Goal: Task Accomplishment & Management: Manage account settings

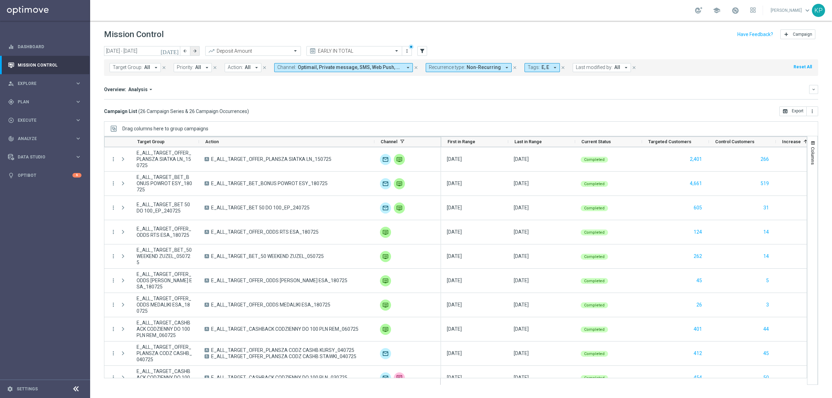
click at [174, 50] on icon "[DATE]" at bounding box center [170, 51] width 19 height 6
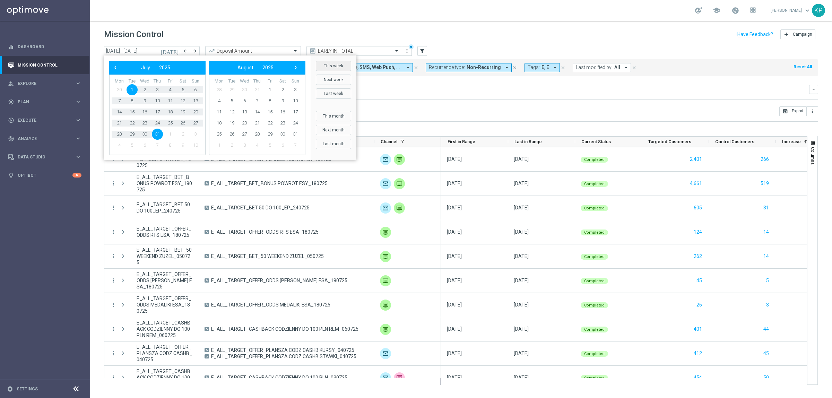
click at [337, 68] on button "This week" at bounding box center [333, 66] width 35 height 10
type input "[DATE] - [DATE]"
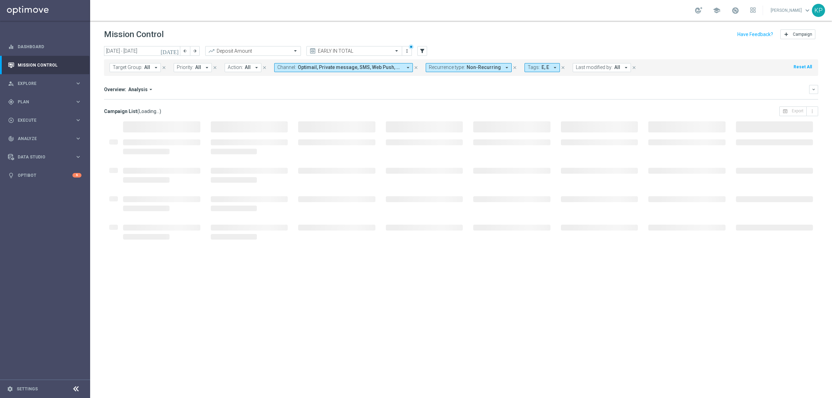
click at [368, 87] on div "Overview: Analysis arrow_drop_down" at bounding box center [456, 89] width 705 height 6
click at [188, 95] on div "Overview: Analysis arrow_drop_down keyboard_arrow_down Increase In Deposit Amou…" at bounding box center [461, 92] width 714 height 15
click at [223, 84] on mini-dashboard "Overview: Analysis arrow_drop_down keyboard_arrow_down Increase In Deposit Amou…" at bounding box center [461, 91] width 714 height 31
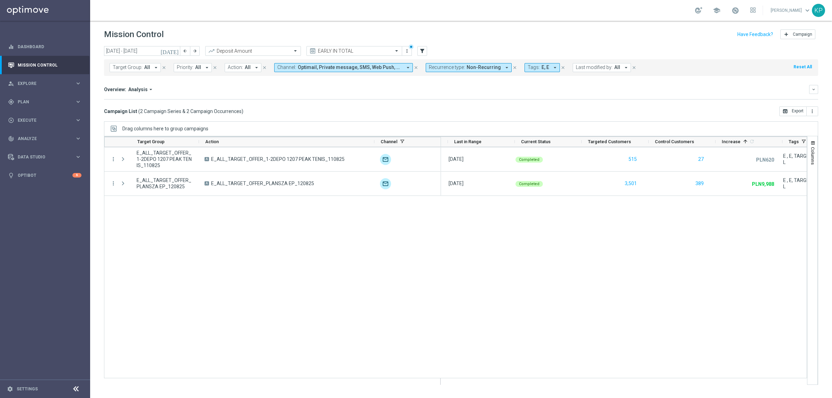
scroll to position [0, 102]
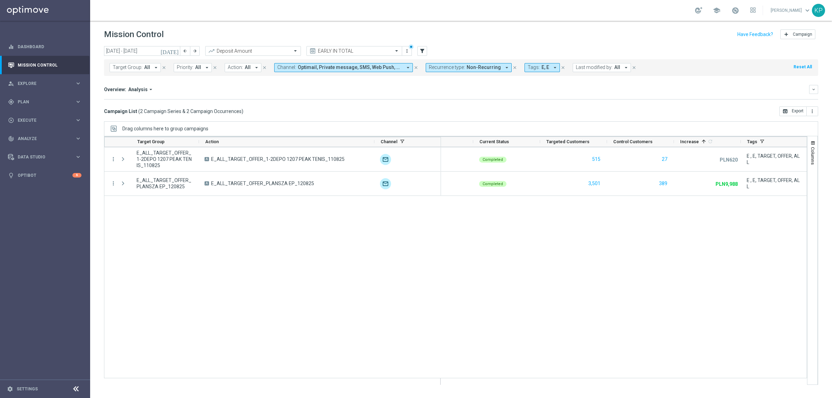
click at [275, 113] on div "Campaign List ( 2 Campaign Series & 2 Campaign Occurrences ) open_in_browser Ex…" at bounding box center [461, 111] width 714 height 10
click at [153, 67] on icon "arrow_drop_down" at bounding box center [156, 68] width 6 height 6
type input "E_ALL_TARGET_OFFER_PSG TOTTENHAM_130825"
click at [269, 97] on div "Overview: Analysis arrow_drop_down keyboard_arrow_down Increase In Deposit Amou…" at bounding box center [461, 92] width 714 height 15
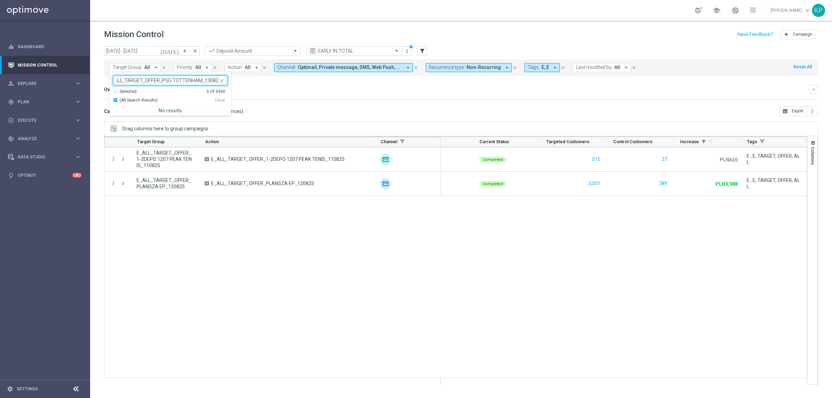
scroll to position [0, 0]
click at [423, 49] on icon "filter_alt" at bounding box center [422, 51] width 6 height 6
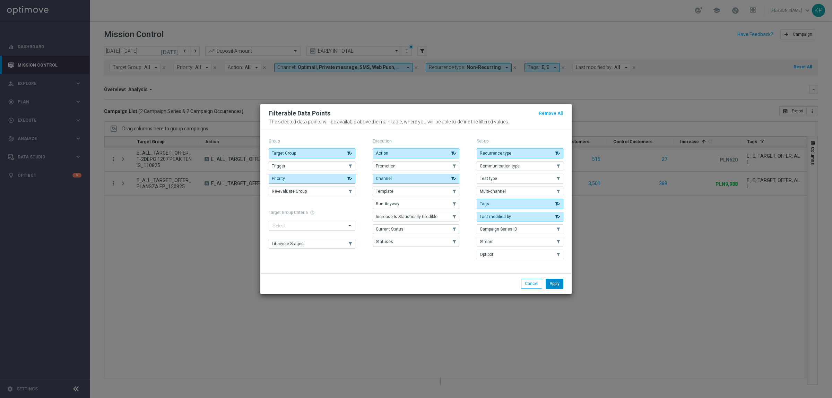
click at [554, 284] on button "Apply" at bounding box center [555, 284] width 18 height 10
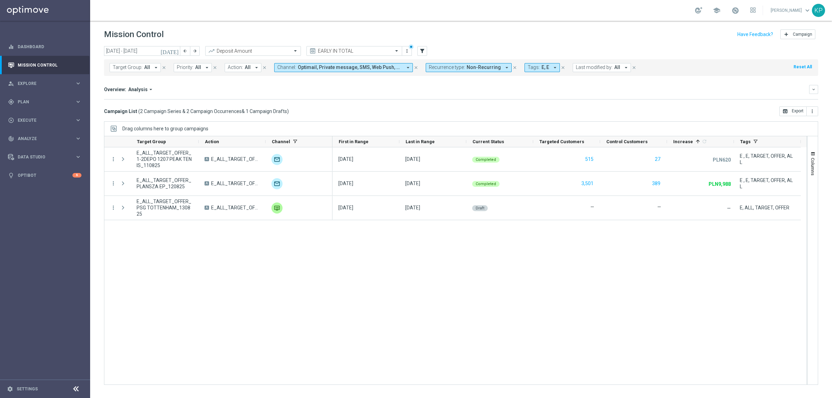
click at [242, 69] on button "Action: All arrow_drop_down" at bounding box center [243, 67] width 37 height 9
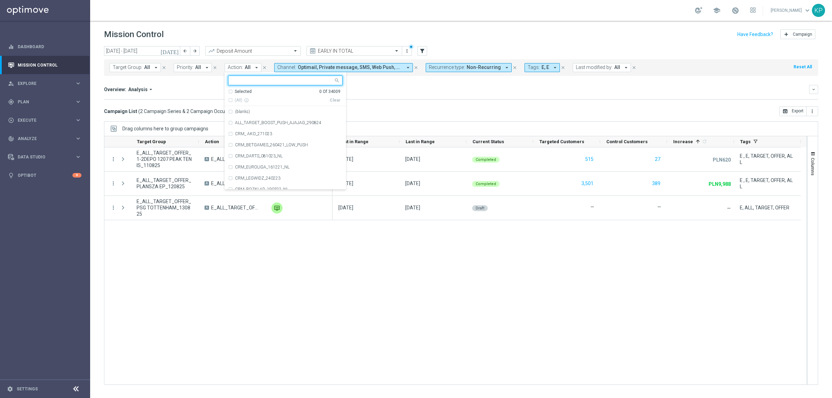
click at [476, 130] on div "Drag columns here to group campaigns" at bounding box center [461, 128] width 714 height 15
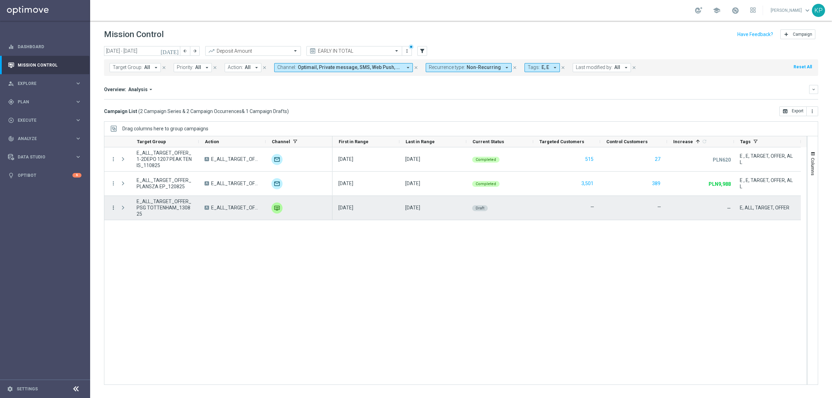
click at [114, 207] on icon "more_vert" at bounding box center [113, 208] width 6 height 6
click at [142, 213] on span "Campaign Details" at bounding box center [144, 212] width 35 height 5
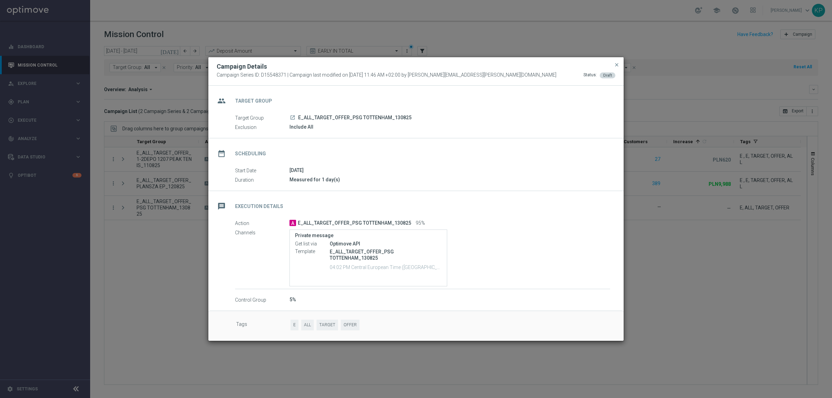
click at [348, 150] on div "date_range Scheduling" at bounding box center [415, 152] width 415 height 28
click at [379, 120] on span "E_ALL_TARGET_OFFER_PSG TOTTENHAM_130825" at bounding box center [354, 118] width 113 height 6
copy div "E_ALL_TARGET_OFFER_PSG TOTTENHAM_130825"
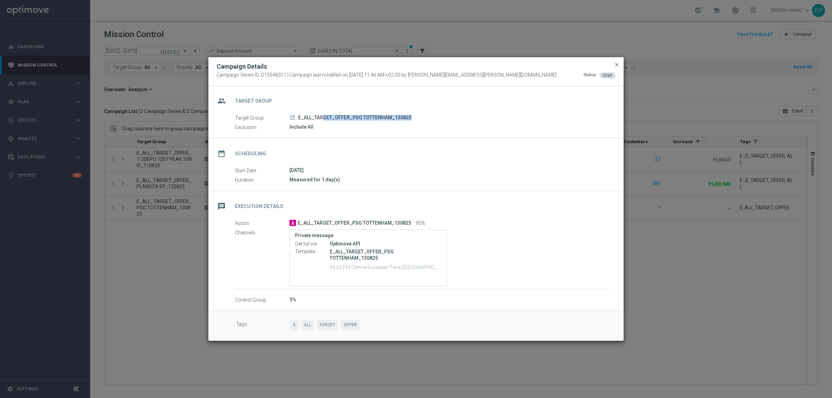
click at [617, 63] on span "close" at bounding box center [617, 65] width 6 height 6
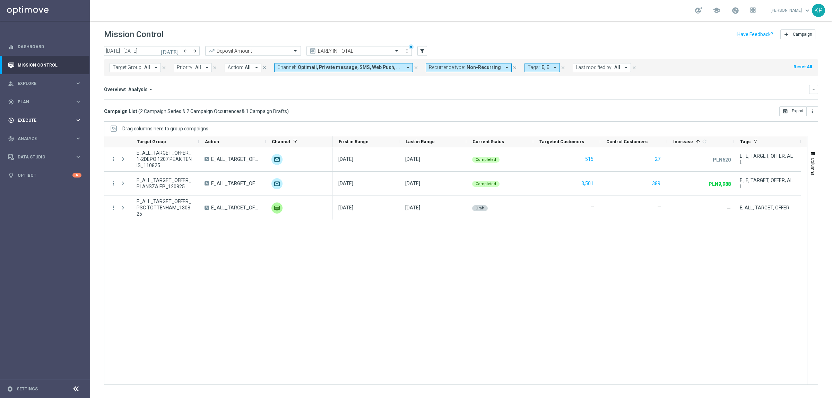
click at [74, 117] on div "play_circle_outline Execute" at bounding box center [41, 120] width 67 height 6
click at [32, 133] on link "Campaign Builder" at bounding box center [45, 135] width 54 height 6
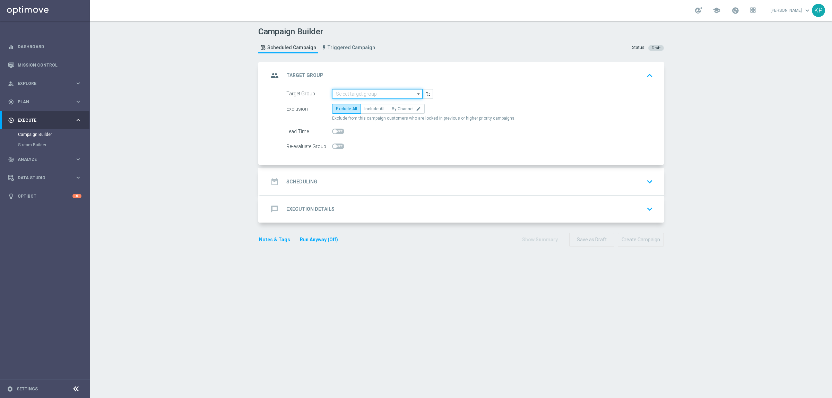
click at [352, 95] on input at bounding box center [377, 94] width 91 height 10
paste input "E_ALL_TARGET_OFFER_PSG TOTTENHAM_130825"
click at [353, 102] on div "E_ALL_TARGET_OFFER_PSG TOTTENHAM_130825" at bounding box center [383, 107] width 84 height 12
type input "E_ALL_TARGET_OFFER_PSG TOTTENHAM_130825"
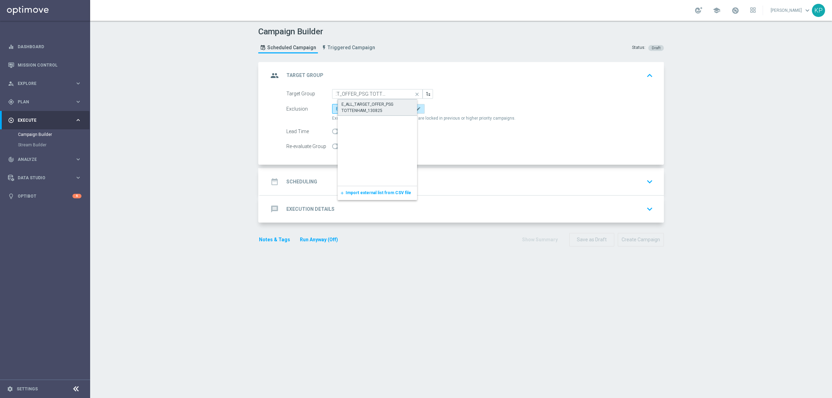
scroll to position [0, 0]
click at [402, 113] on label "By Channel edit" at bounding box center [406, 109] width 37 height 10
click at [396, 112] on input "By Channel edit" at bounding box center [394, 110] width 5 height 5
radio input "true"
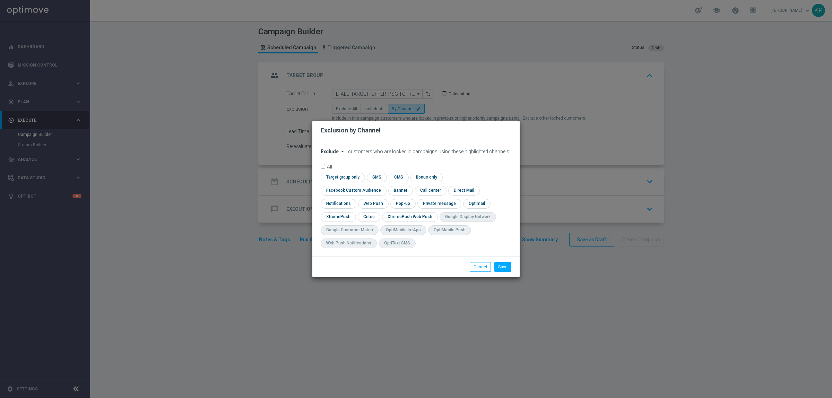
click at [344, 154] on icon "arrow_drop_down" at bounding box center [343, 152] width 6 height 6
click at [339, 172] on div "Include" at bounding box center [334, 167] width 26 height 8
click at [344, 182] on input "checkbox" at bounding box center [342, 177] width 42 height 9
checkbox input "true"
click at [370, 190] on input "checkbox" at bounding box center [352, 190] width 63 height 9
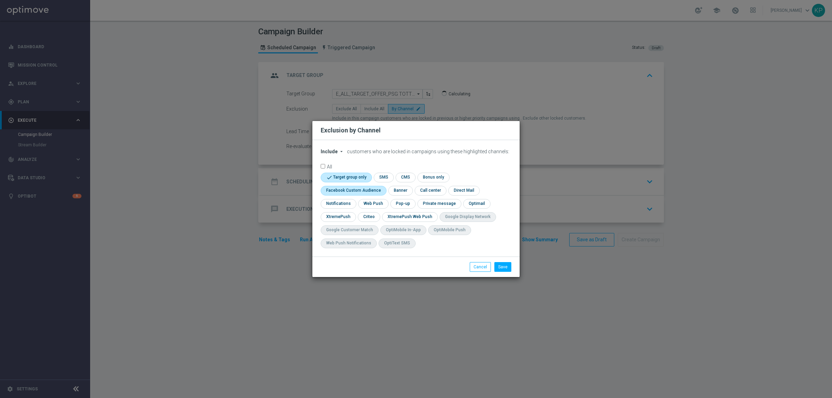
checkbox input "true"
click at [368, 214] on input "checkbox" at bounding box center [369, 216] width 22 height 9
checkbox input "true"
click at [395, 204] on input "checkbox" at bounding box center [403, 203] width 24 height 9
checkbox input "true"
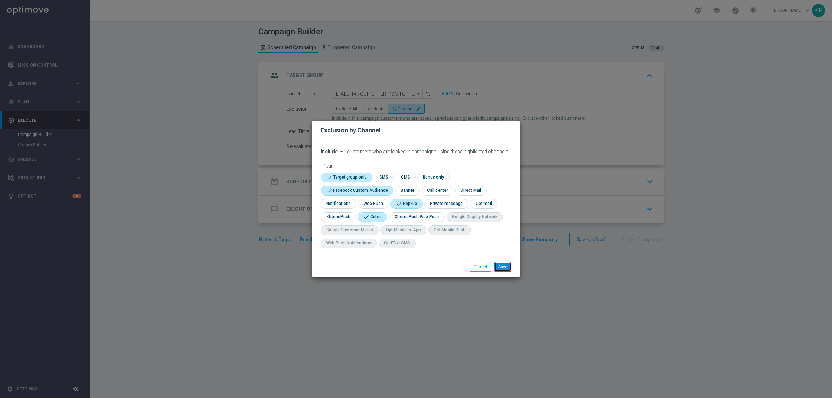
click at [500, 264] on button "Save" at bounding box center [503, 267] width 17 height 10
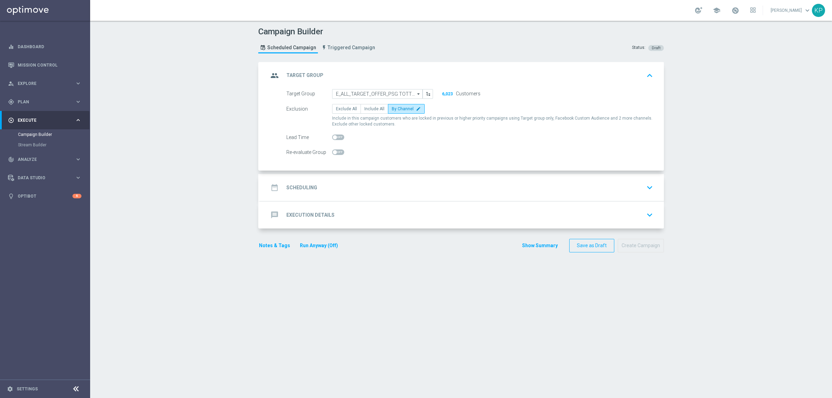
click at [390, 191] on div "date_range Scheduling keyboard_arrow_down" at bounding box center [461, 187] width 387 height 13
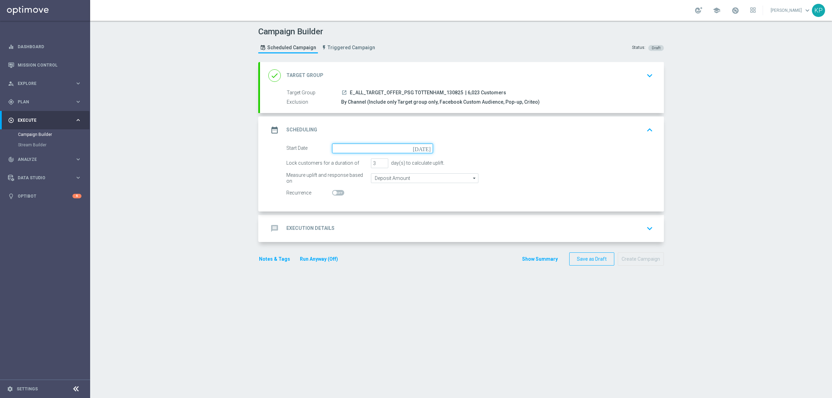
click at [380, 149] on input at bounding box center [382, 149] width 101 height 10
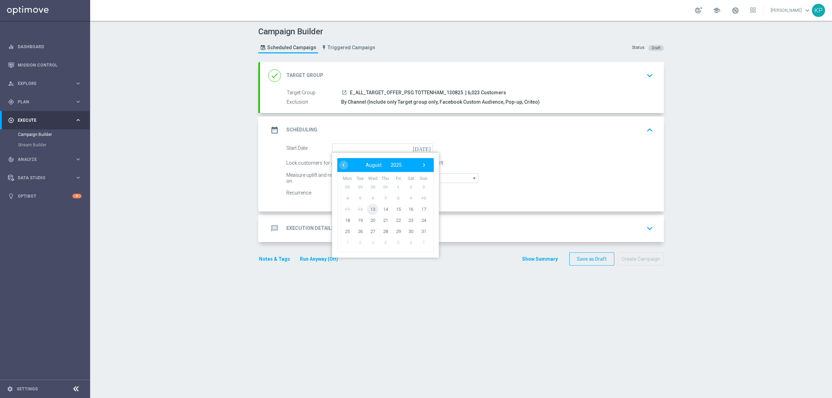
click at [370, 207] on span "13" at bounding box center [372, 209] width 11 height 11
type input "13 Aug 2025"
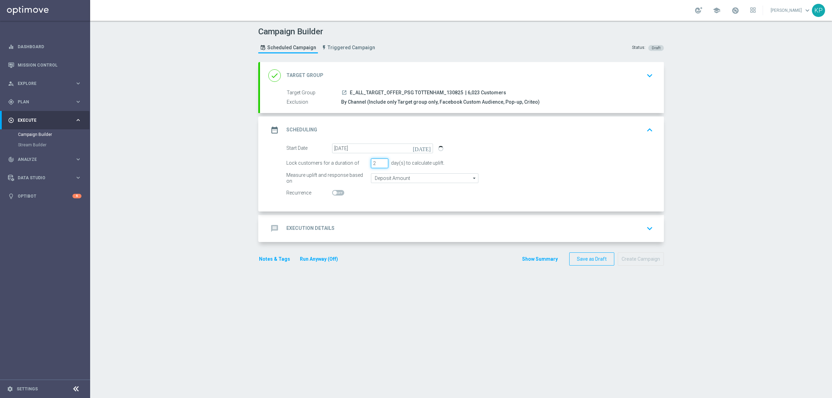
click at [380, 165] on input "2" at bounding box center [379, 163] width 17 height 10
type input "1"
click at [380, 165] on input "1" at bounding box center [379, 163] width 17 height 10
click at [410, 164] on div "day(s) to calculate uplift." at bounding box center [416, 163] width 56 height 6
click at [474, 150] on div "Estimated group size is 2,192 (3,831 customers are excluded from this campaign …" at bounding box center [528, 149] width 181 height 10
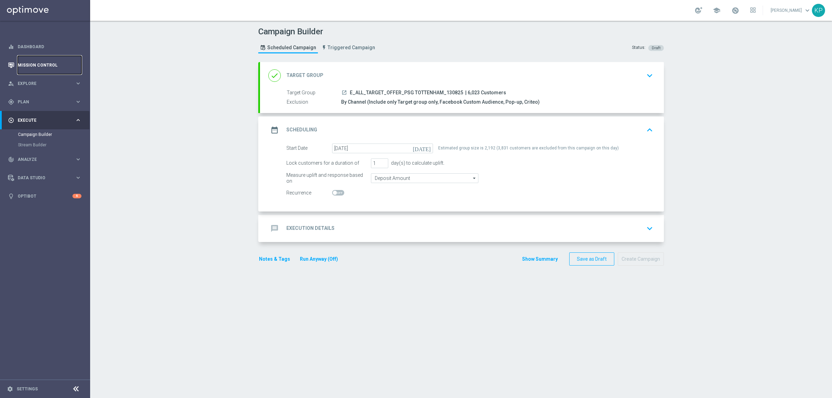
click at [64, 59] on link "Mission Control" at bounding box center [50, 65] width 64 height 18
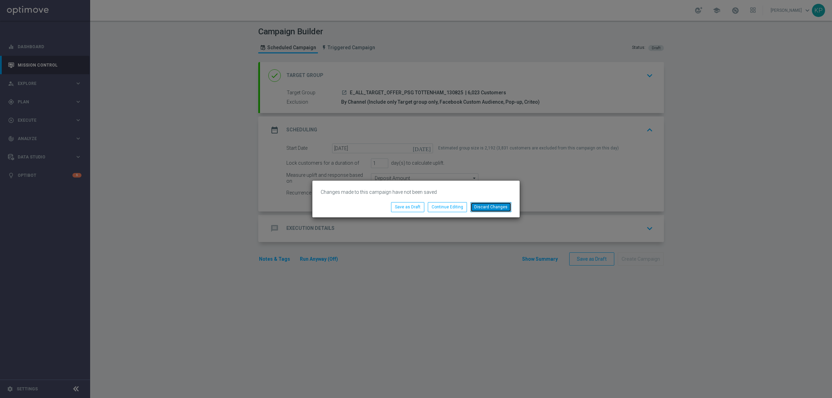
click at [484, 204] on button "Discard Changes" at bounding box center [491, 207] width 41 height 10
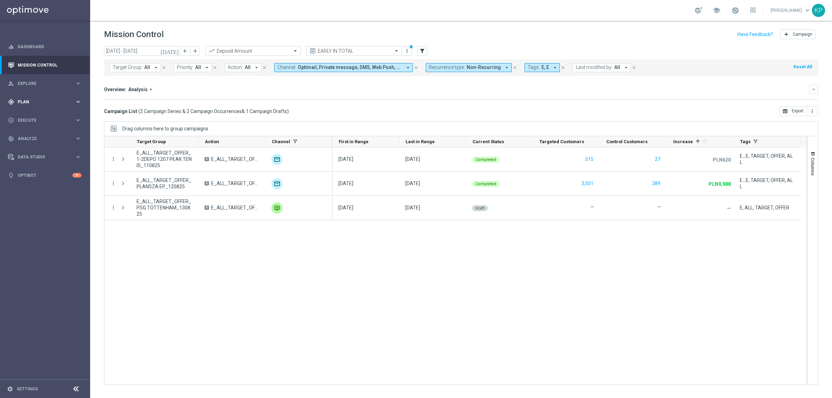
click at [62, 96] on div "gps_fixed Plan keyboard_arrow_right" at bounding box center [44, 102] width 89 height 18
click at [42, 117] on link "Target Groups" at bounding box center [45, 116] width 54 height 6
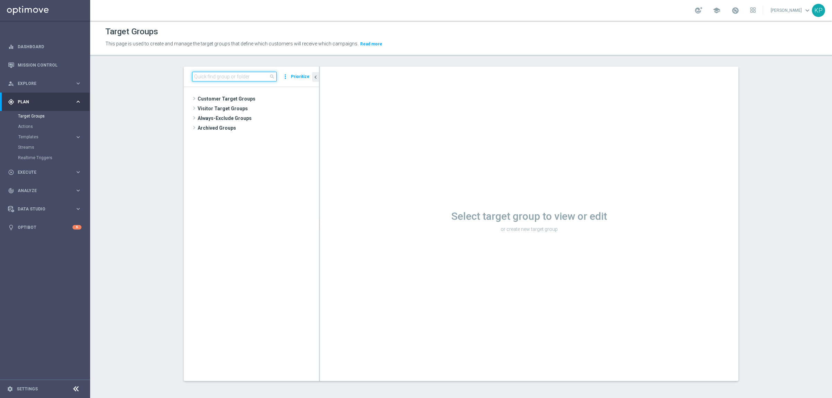
click at [207, 79] on input at bounding box center [234, 77] width 85 height 10
click at [214, 77] on input at bounding box center [234, 77] width 85 height 10
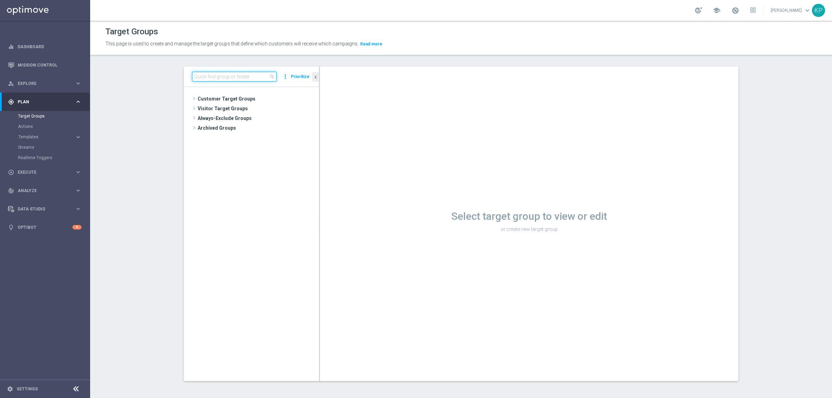
paste input "E_ALL_TARGET_OFFER_POWROT LIG_150825"
click at [241, 120] on span "E_ALL_TARGET_OFFER_POWROT LIG_150825" at bounding box center [261, 119] width 85 height 6
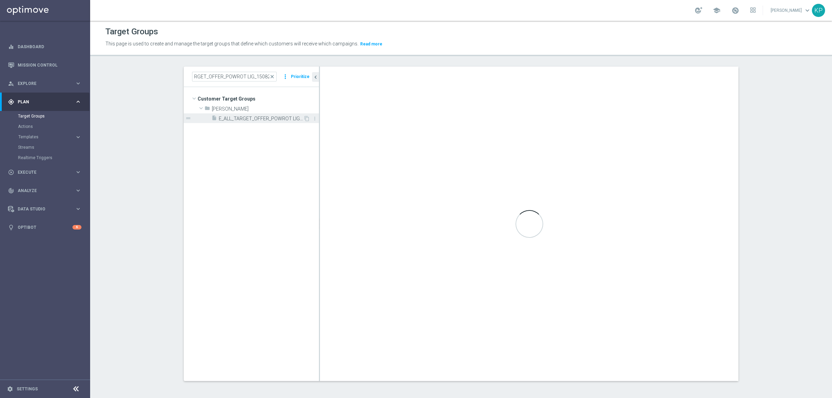
scroll to position [0, 0]
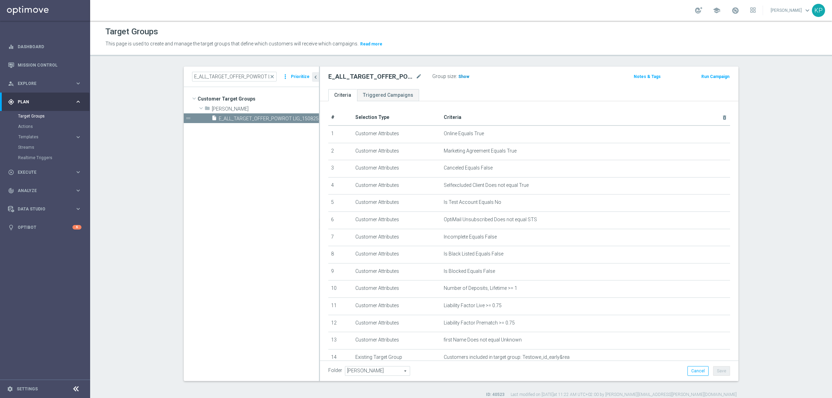
click at [464, 78] on span "Show" at bounding box center [463, 76] width 11 height 5
click at [457, 87] on div "E_ALL_TARGET_OFFER_POWROT LIG_150825 mode_edit Group size : Show Notes & Tags R…" at bounding box center [529, 78] width 419 height 23
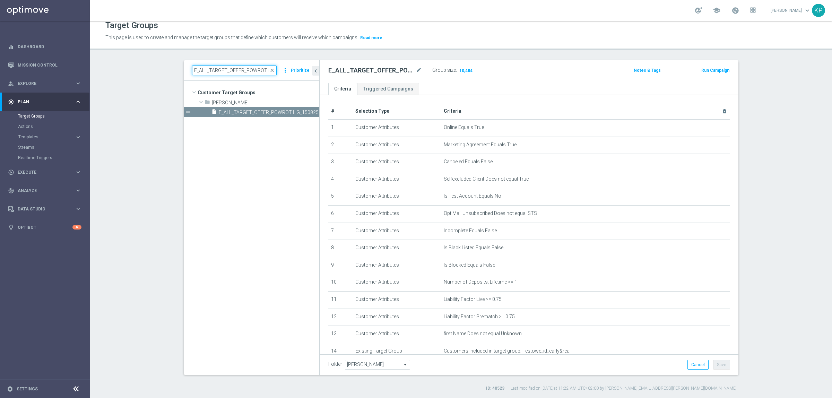
click at [237, 68] on input "E_ALL_TARGET_OFFER_POWROT LIG_150825" at bounding box center [234, 71] width 85 height 10
paste input "PLANSZA I CASHBACK REM"
type input "E_ALL_TARGET_OFFER PLANSZA I CASHBACK REM_150825"
click at [248, 111] on span "E_ALL_TARGET_OFFER PLANSZA I CASHBACK REM_150825" at bounding box center [261, 113] width 85 height 6
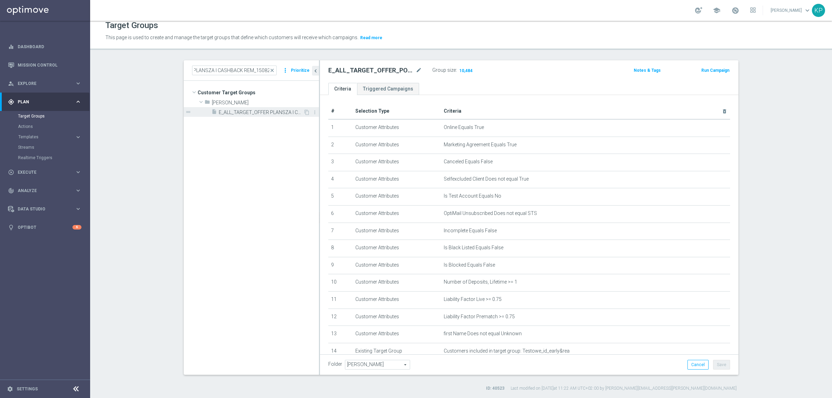
scroll to position [0, 0]
checkbox input "false"
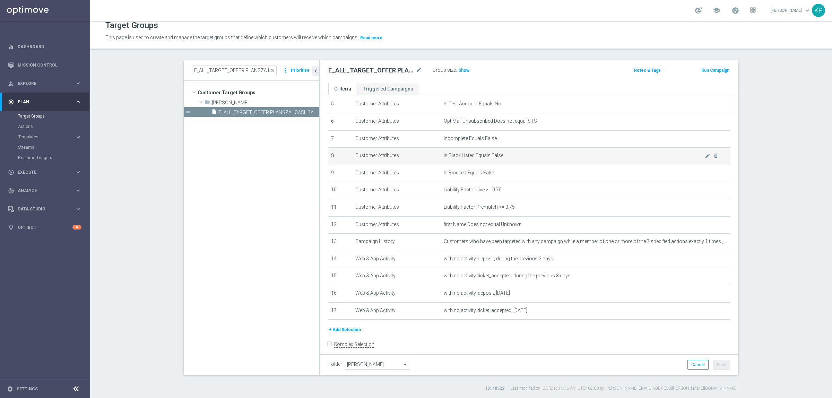
scroll to position [101, 0]
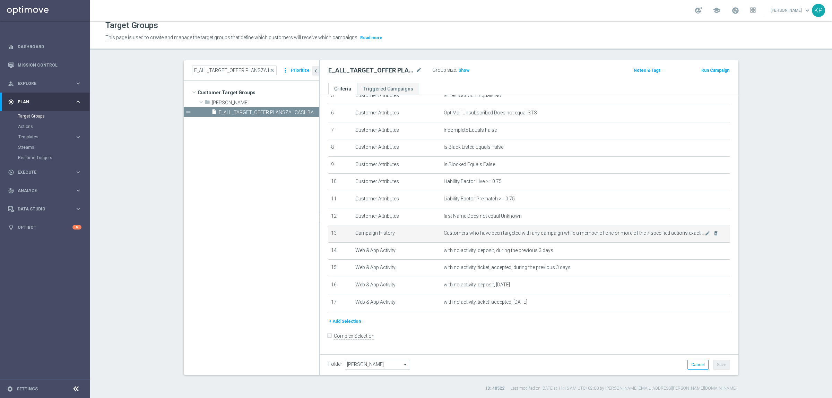
click at [472, 231] on td "Customers who have been targeted with any campaign while a member of one or mor…" at bounding box center [586, 233] width 290 height 17
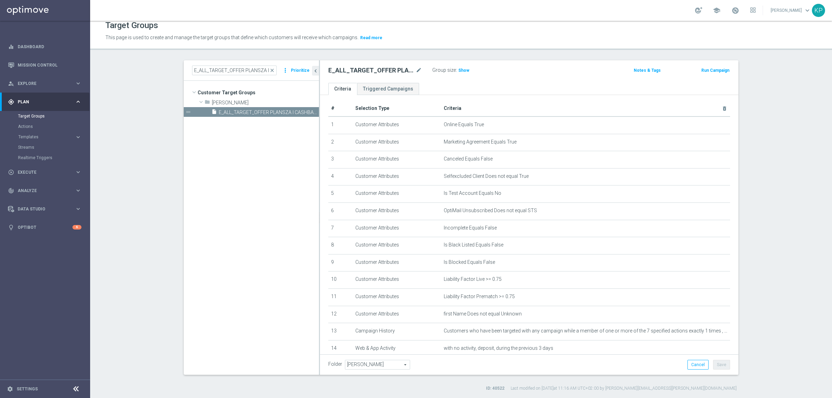
scroll to position [0, 0]
click at [458, 70] on span "Show" at bounding box center [463, 70] width 11 height 5
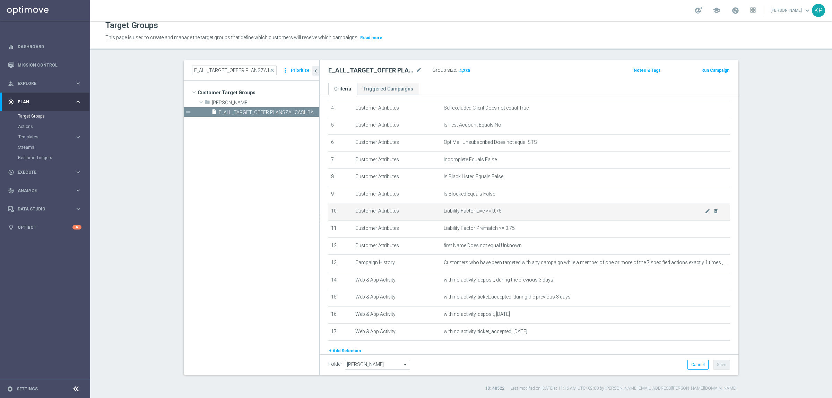
scroll to position [101, 0]
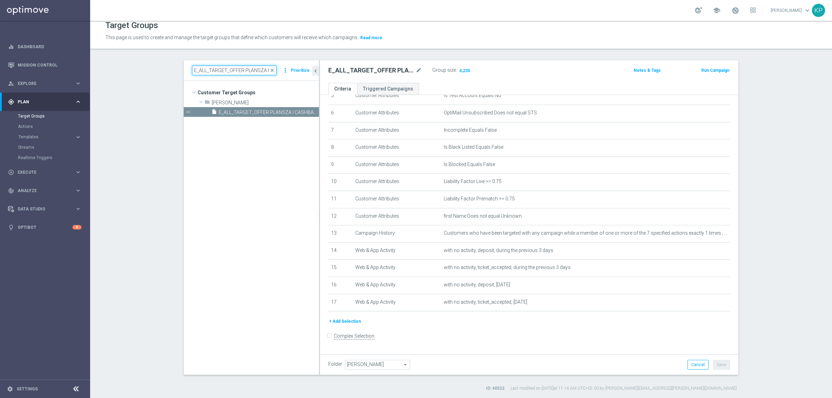
click at [246, 69] on input "E_ALL_TARGET_OFFER PLANSZA I CASHBACK REM_150825" at bounding box center [234, 71] width 85 height 10
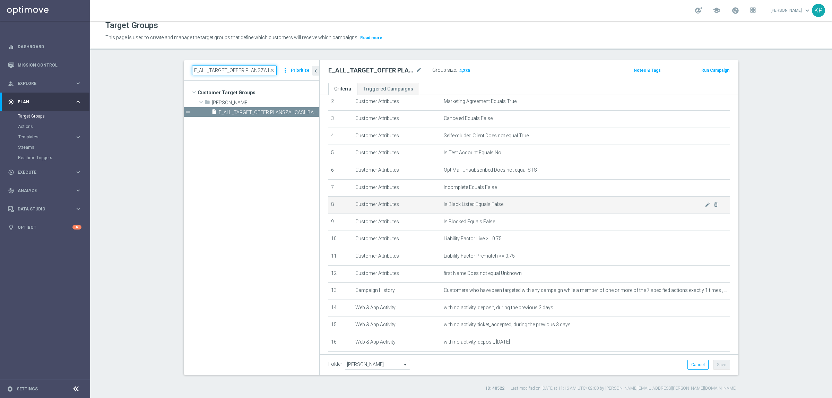
scroll to position [87, 0]
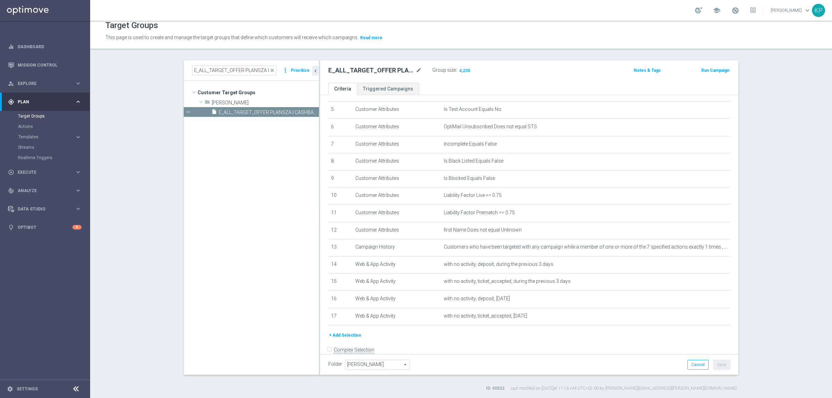
click at [343, 338] on button "+ Add Selection" at bounding box center [344, 336] width 33 height 8
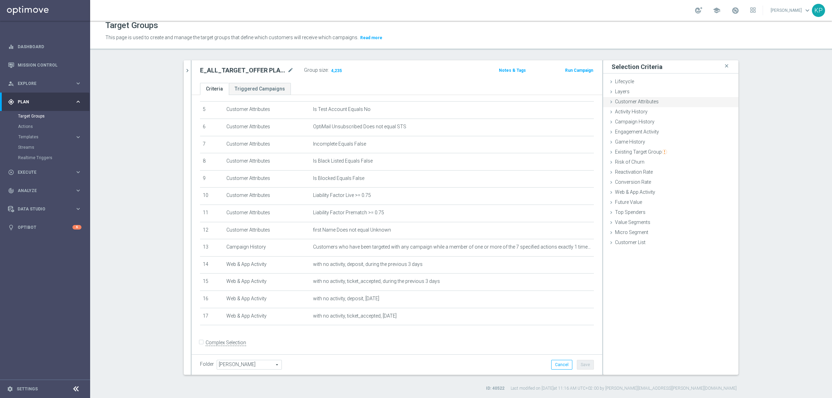
click at [618, 103] on span "Customer Attributes" at bounding box center [637, 102] width 44 height 6
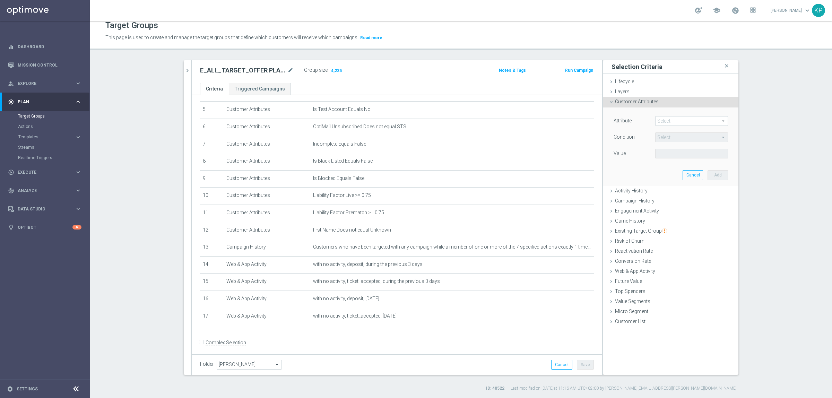
click at [666, 122] on span at bounding box center [692, 121] width 72 height 9
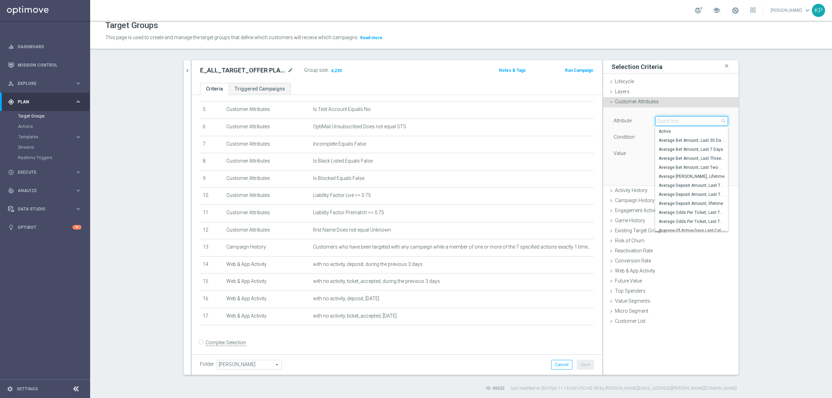
click at [666, 122] on input "search" at bounding box center [691, 121] width 73 height 10
type input "days since fir"
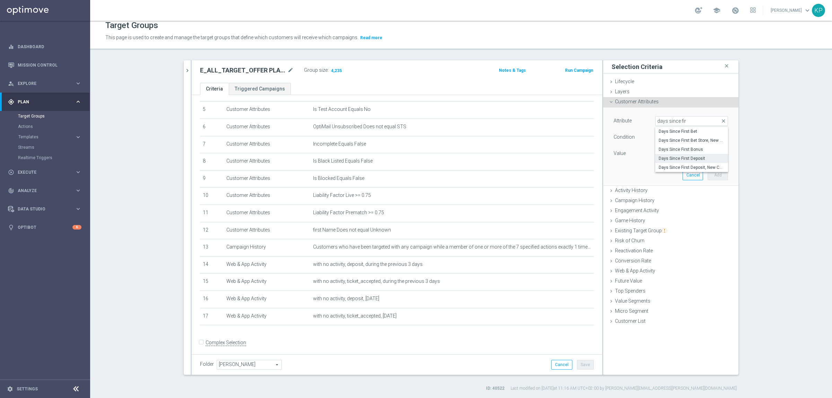
click at [666, 158] on span "Days Since First Deposit" at bounding box center [692, 159] width 66 height 6
type input "Days Since First Deposit"
click at [664, 143] on div "Condition = = arrow_drop_down search" at bounding box center [671, 137] width 125 height 11
click at [663, 138] on span "=" at bounding box center [692, 137] width 72 height 9
click at [661, 201] on span "between" at bounding box center [692, 202] width 66 height 6
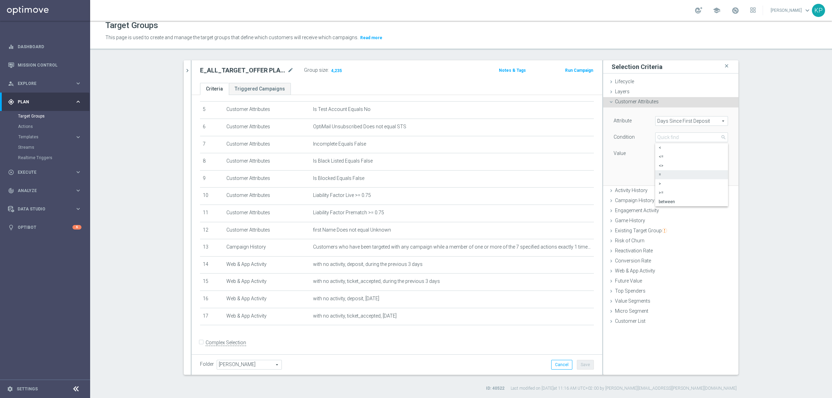
type input "between"
drag, startPoint x: 662, startPoint y: 156, endPoint x: 661, endPoint y: 167, distance: 11.1
click at [661, 155] on input "number" at bounding box center [670, 154] width 31 height 10
type input "1"
click at [659, 173] on input "number" at bounding box center [670, 170] width 31 height 10
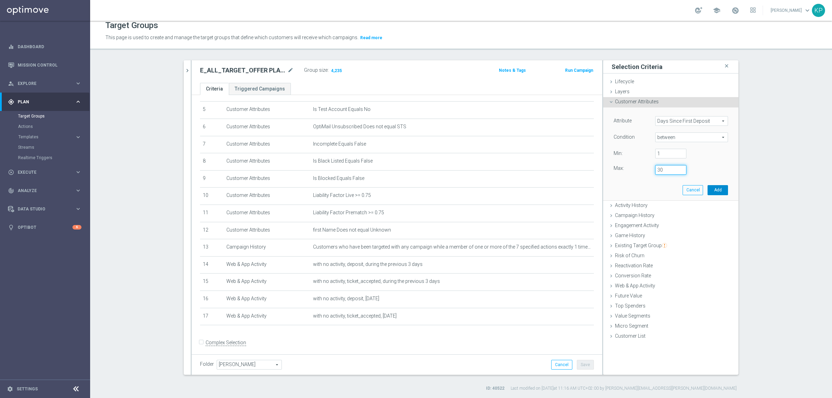
type input "30"
drag, startPoint x: 714, startPoint y: 189, endPoint x: 643, endPoint y: 201, distance: 72.8
click at [715, 190] on button "Add" at bounding box center [718, 190] width 20 height 10
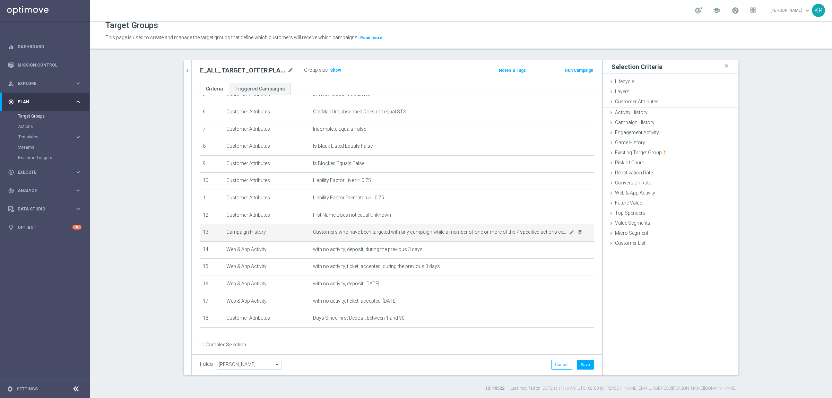
scroll to position [110, 0]
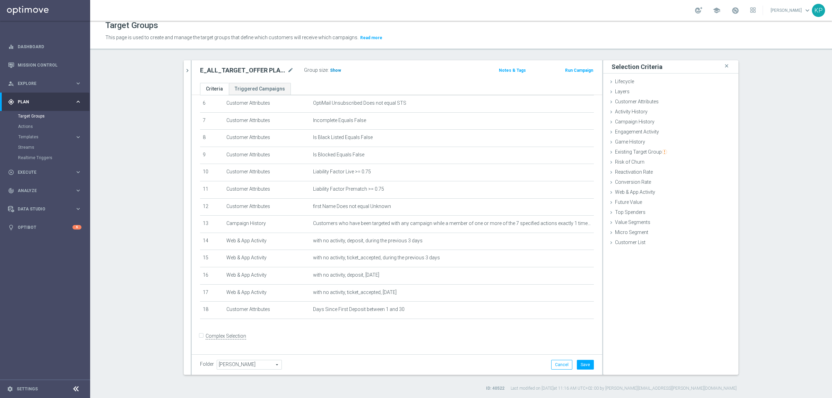
click at [330, 71] on span "Show" at bounding box center [335, 70] width 11 height 5
click at [326, 83] on ul "Criteria Triggered Campaigns" at bounding box center [397, 89] width 411 height 12
drag, startPoint x: 184, startPoint y: 71, endPoint x: 194, endPoint y: 72, distance: 10.1
click at [184, 71] on icon "chevron_right" at bounding box center [187, 70] width 7 height 7
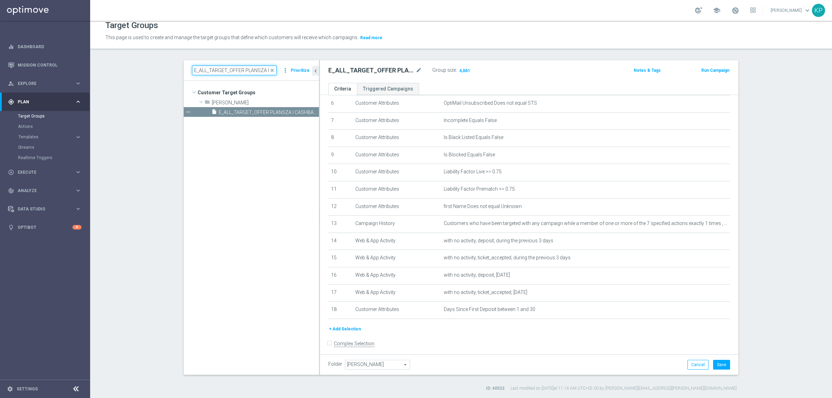
click at [209, 73] on input "E_ALL_TARGET_OFFER PLANSZA I CASHBACK REM_150825" at bounding box center [234, 71] width 85 height 10
paste input "REACQ_ALL_TARGET_OFFER_POWROT LIG"
type input "REACQ_ALL_TARGET_OFFER_POWROT LIG_150825"
click at [249, 111] on span "REACQ_ALL_TARGET_OFFER_POWROT LIG_150825" at bounding box center [261, 113] width 85 height 6
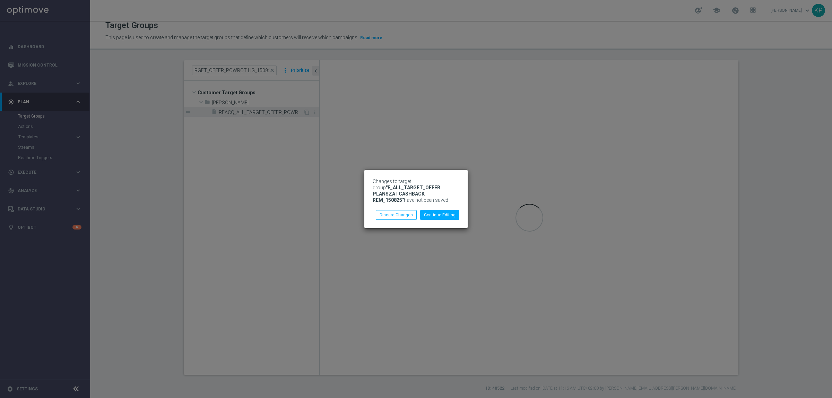
scroll to position [0, 0]
click at [397, 216] on button "Discard Changes" at bounding box center [396, 215] width 41 height 10
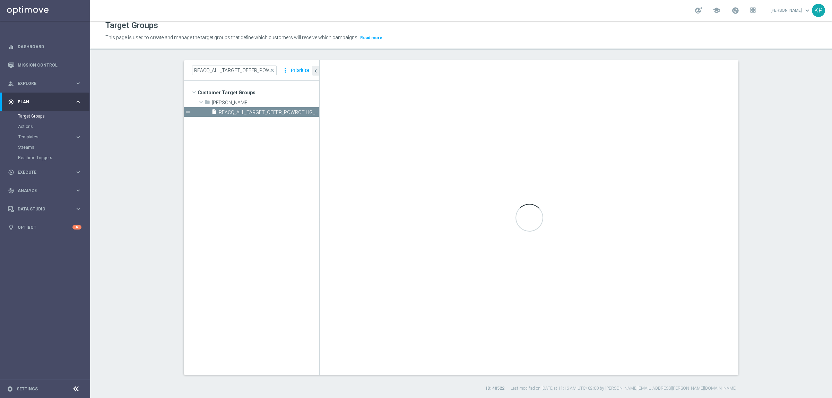
checkbox input "true"
type input "Tomasz K."
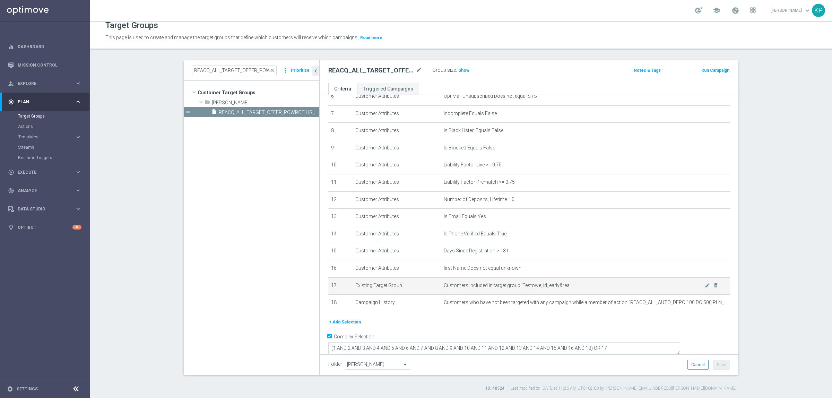
scroll to position [119, 0]
click at [225, 170] on tree-viewport "Customer Target Groups library_add create_new_folder folder" at bounding box center [251, 228] width 135 height 294
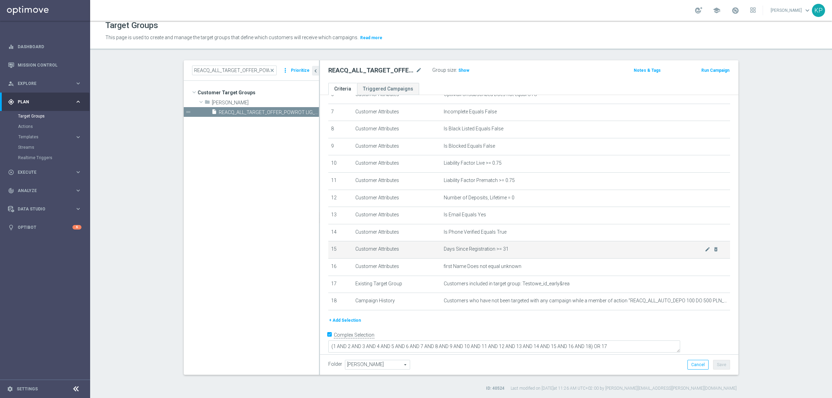
scroll to position [32, 0]
